Goal: Download file/media

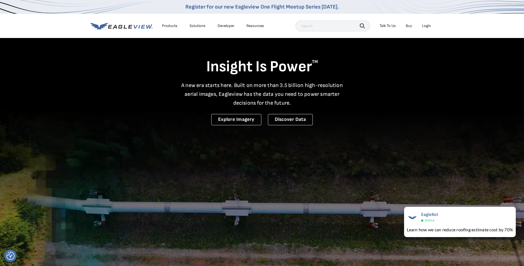
click at [422, 26] on div "Login" at bounding box center [426, 25] width 9 height 5
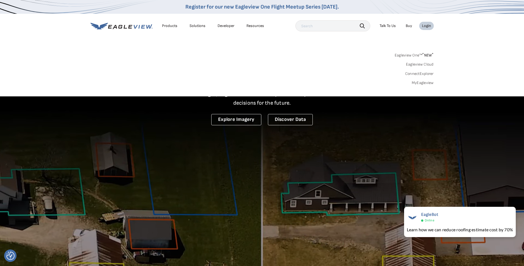
click at [428, 81] on link "MyEagleview" at bounding box center [422, 82] width 22 height 5
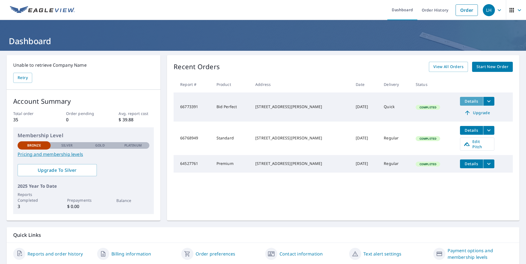
click at [463, 103] on span "Details" at bounding box center [471, 101] width 16 height 5
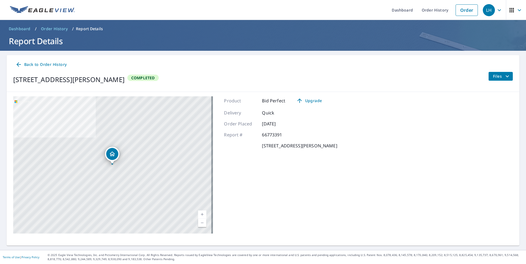
click at [505, 77] on icon "filesDropdownBtn-66773391" at bounding box center [506, 76] width 3 height 2
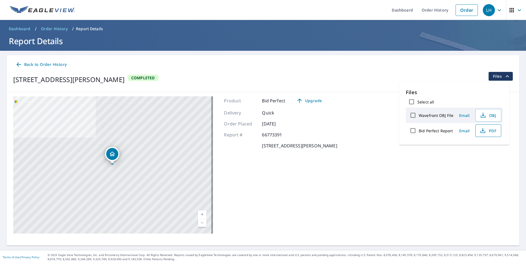
click at [491, 132] on span "PDF" at bounding box center [488, 131] width 18 height 7
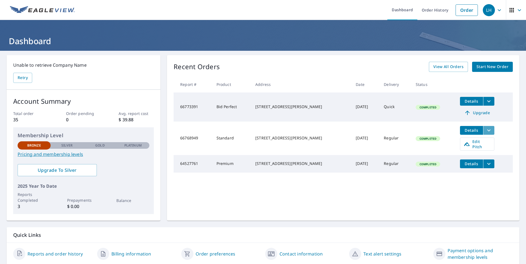
click at [485, 132] on icon "filesDropdownBtn-66768949" at bounding box center [488, 130] width 7 height 7
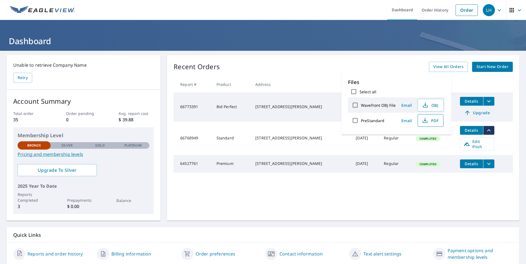
click at [433, 121] on span "PDF" at bounding box center [430, 120] width 18 height 7
